Goal: Information Seeking & Learning: Check status

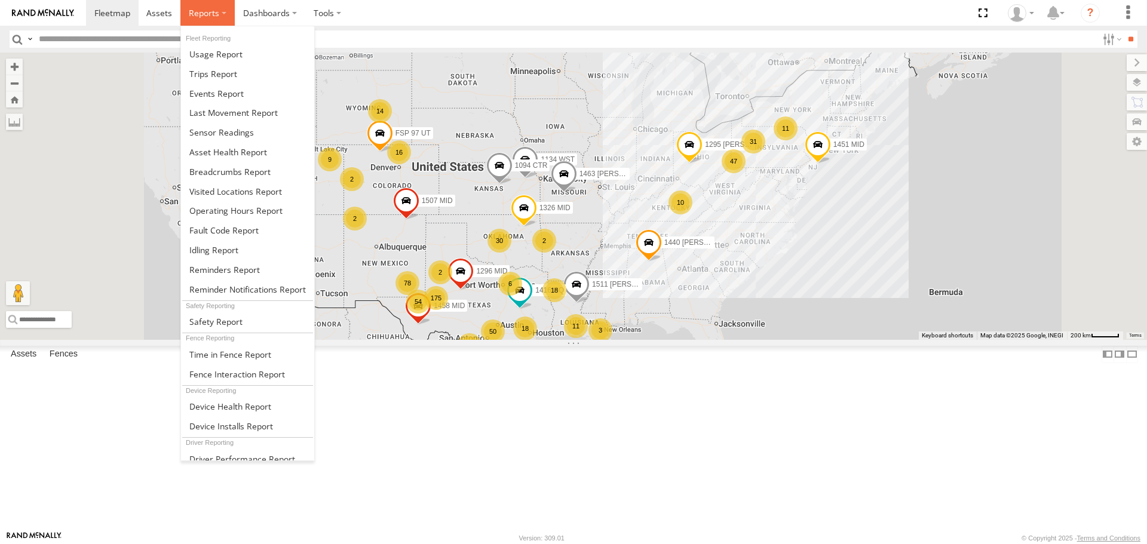
click at [206, 10] on span at bounding box center [204, 12] width 30 height 11
click at [223, 97] on span at bounding box center [216, 93] width 54 height 11
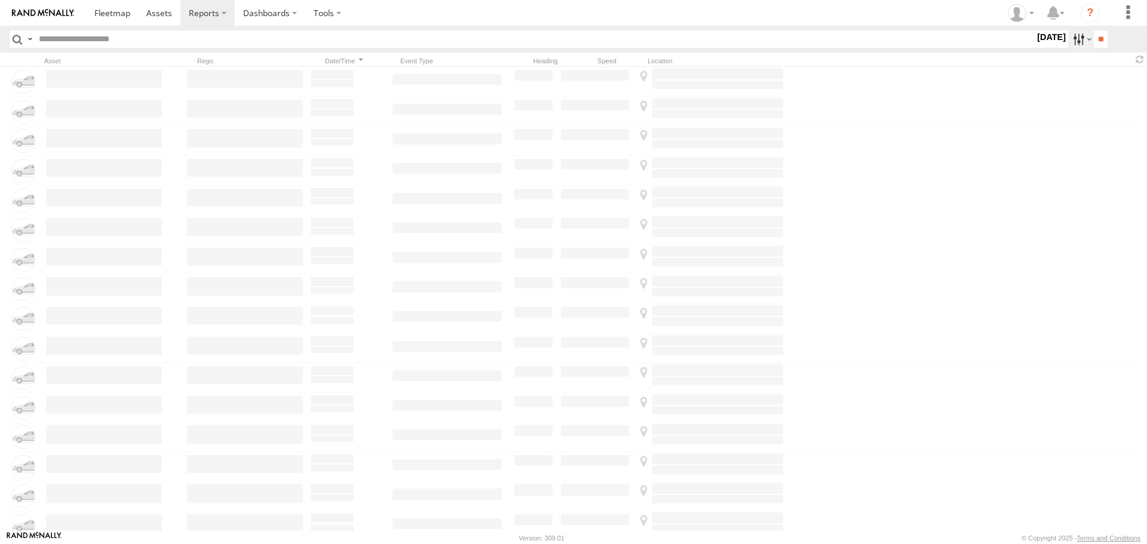
click at [1072, 41] on label at bounding box center [1081, 38] width 26 height 17
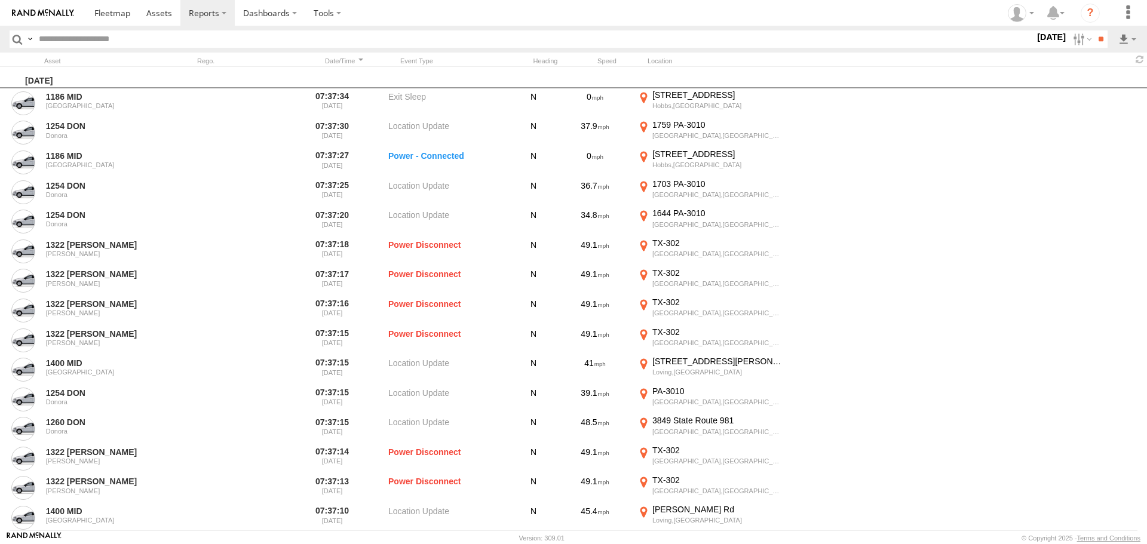
scroll to position [717, 0]
click at [0, 0] on span "Potential Collision" at bounding box center [0, 0] width 0 height 0
click at [1095, 37] on input "**" at bounding box center [1101, 38] width 14 height 17
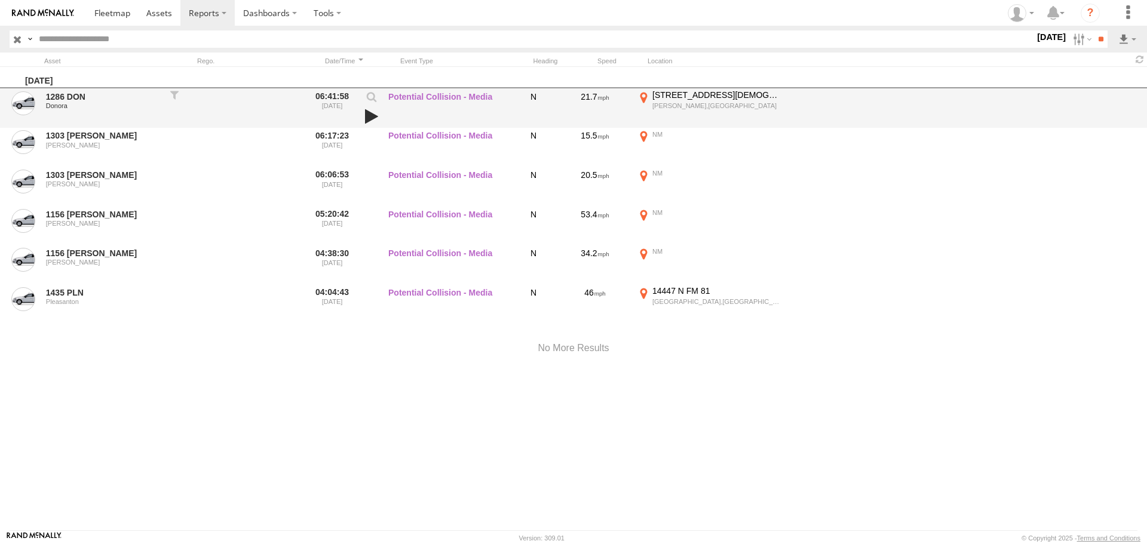
click at [369, 118] on link at bounding box center [371, 116] width 20 height 17
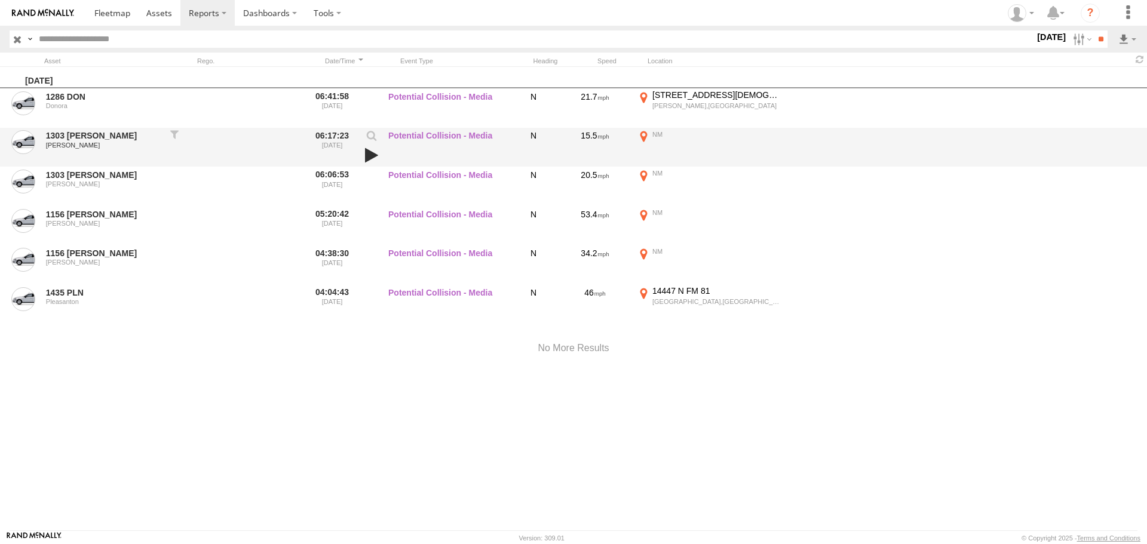
click at [372, 156] on link at bounding box center [371, 155] width 20 height 17
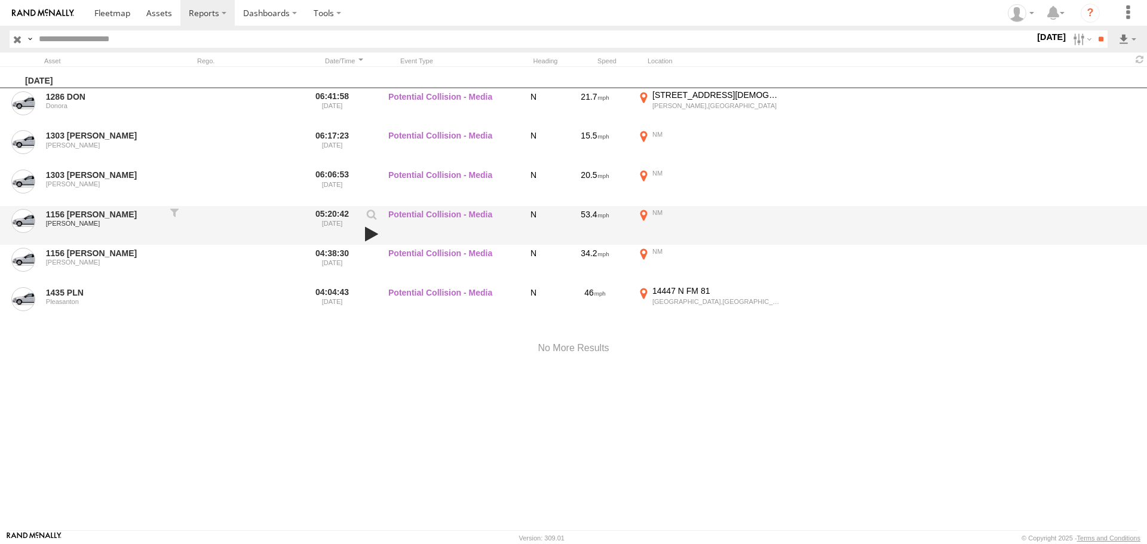
click at [370, 234] on link at bounding box center [371, 234] width 20 height 17
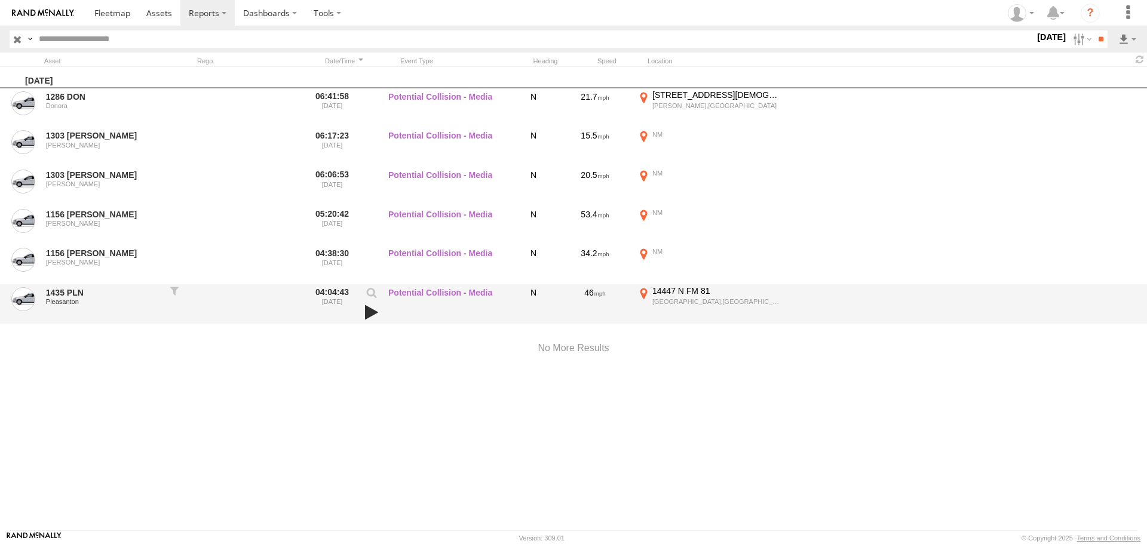
click at [369, 314] on link at bounding box center [371, 312] width 20 height 17
